Goal: Navigation & Orientation: Find specific page/section

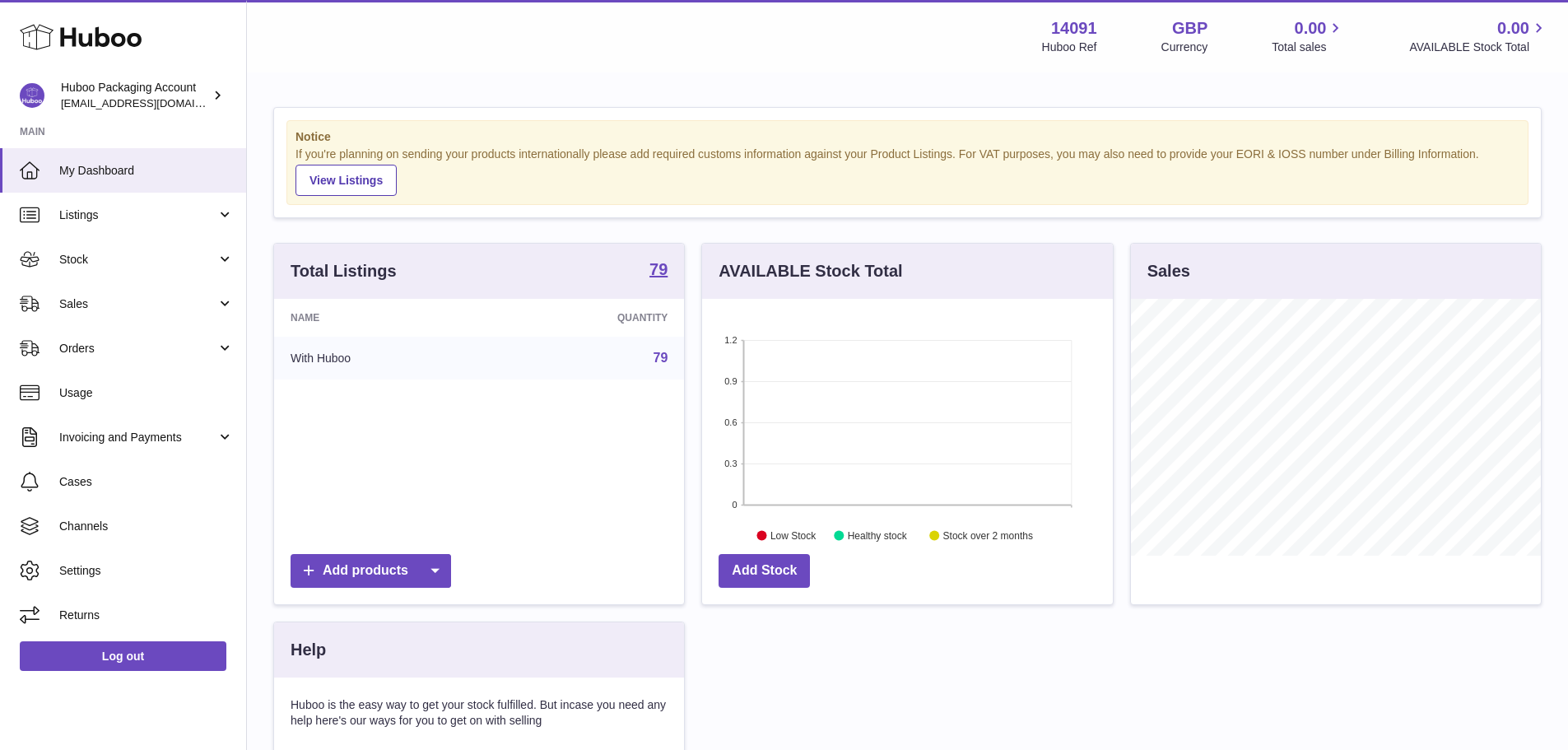
scroll to position [257, 411]
drag, startPoint x: 77, startPoint y: 236, endPoint x: 91, endPoint y: 228, distance: 16.1
click at [77, 237] on link "Stock" at bounding box center [123, 259] width 246 height 44
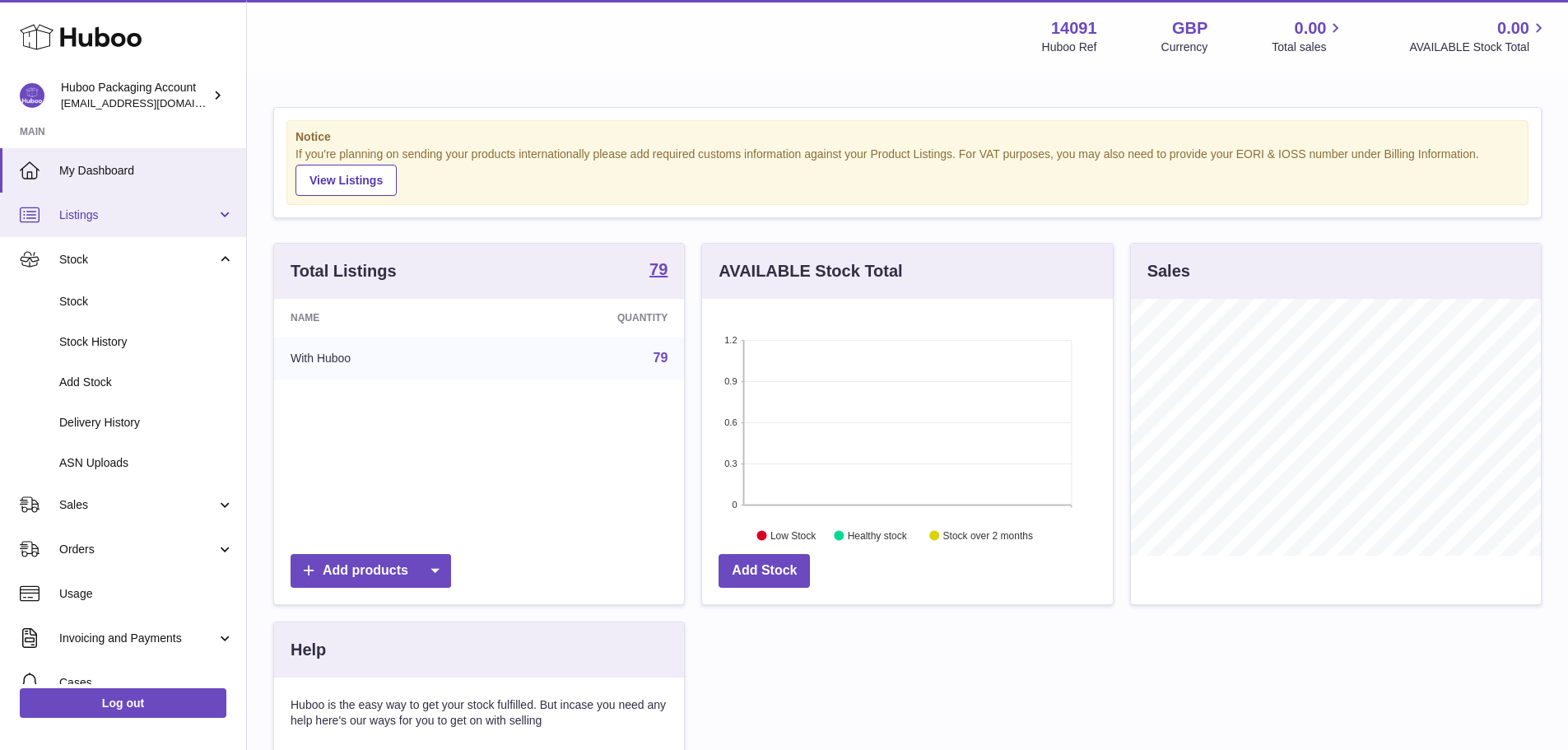
click at [93, 226] on link "Listings" at bounding box center [123, 215] width 246 height 44
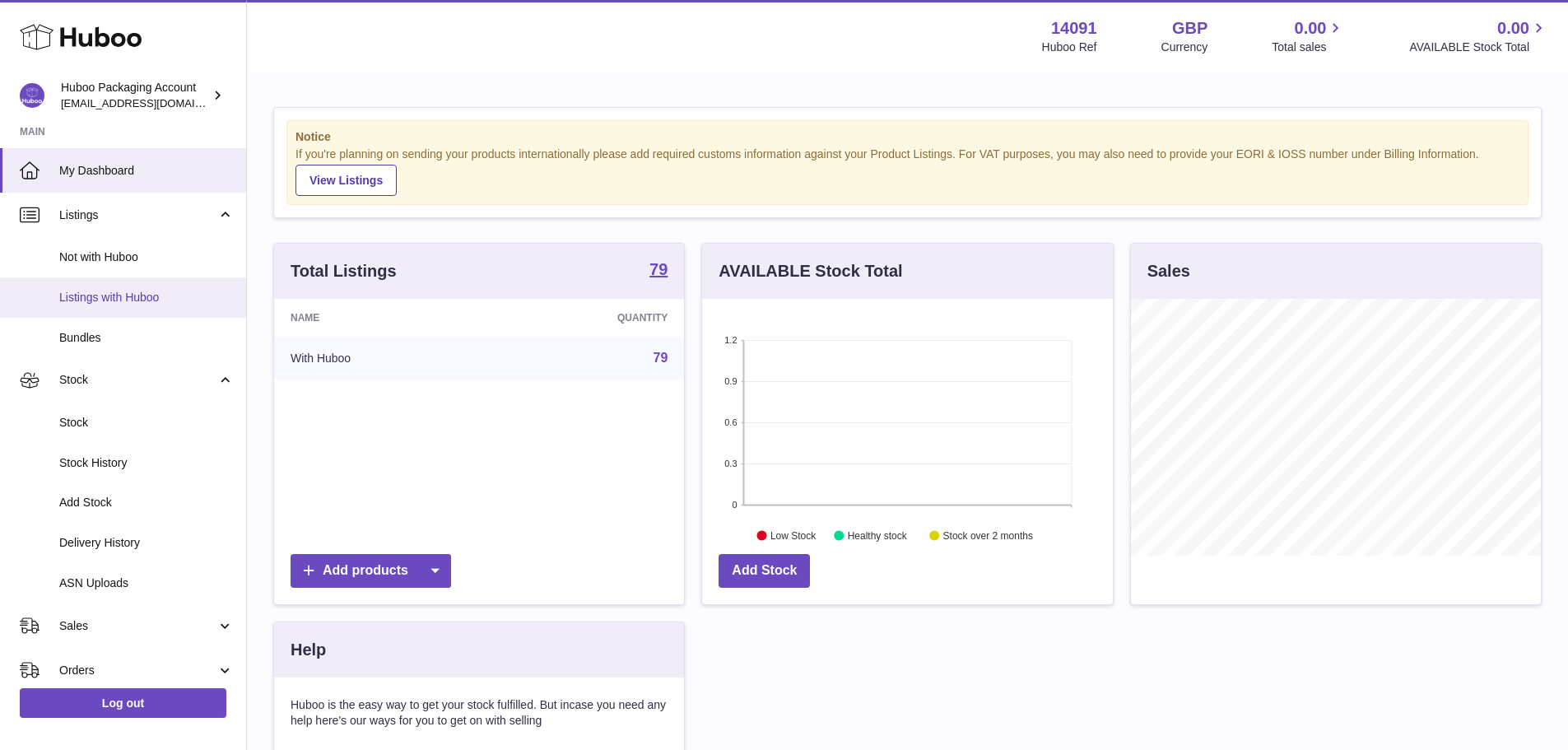
click at [127, 299] on span "Listings with Huboo" at bounding box center [146, 297] width 174 height 16
